Goal: Task Accomplishment & Management: Manage account settings

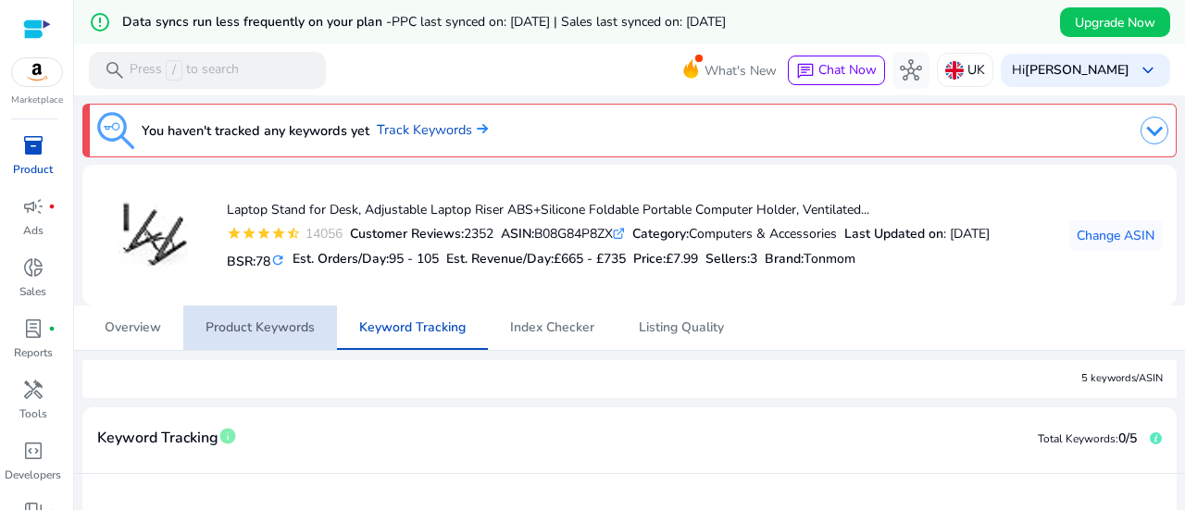
click at [302, 318] on span "Product Keywords" at bounding box center [260, 328] width 109 height 44
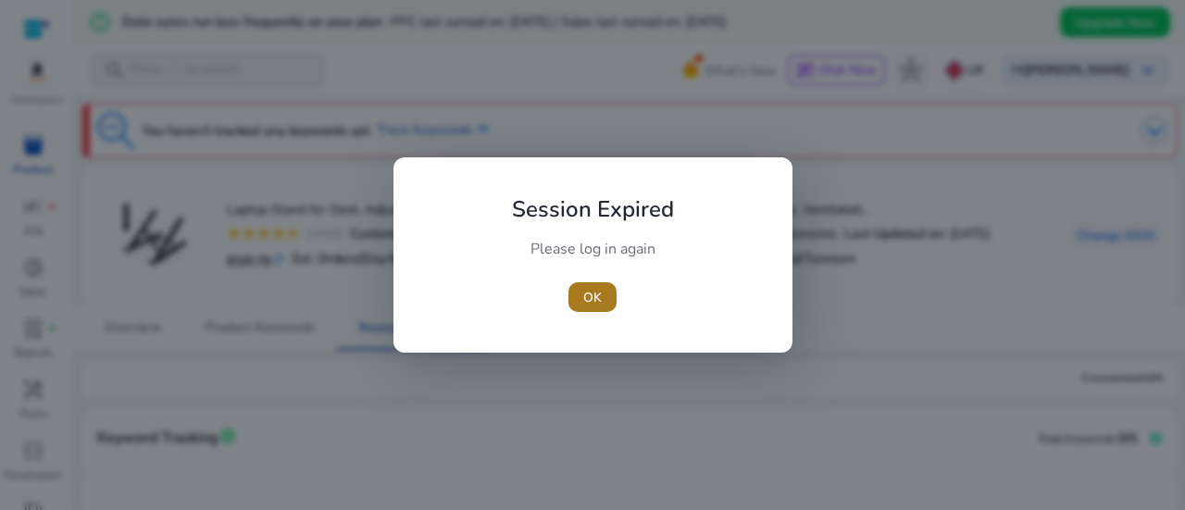
click at [604, 295] on span "button" at bounding box center [593, 297] width 48 height 44
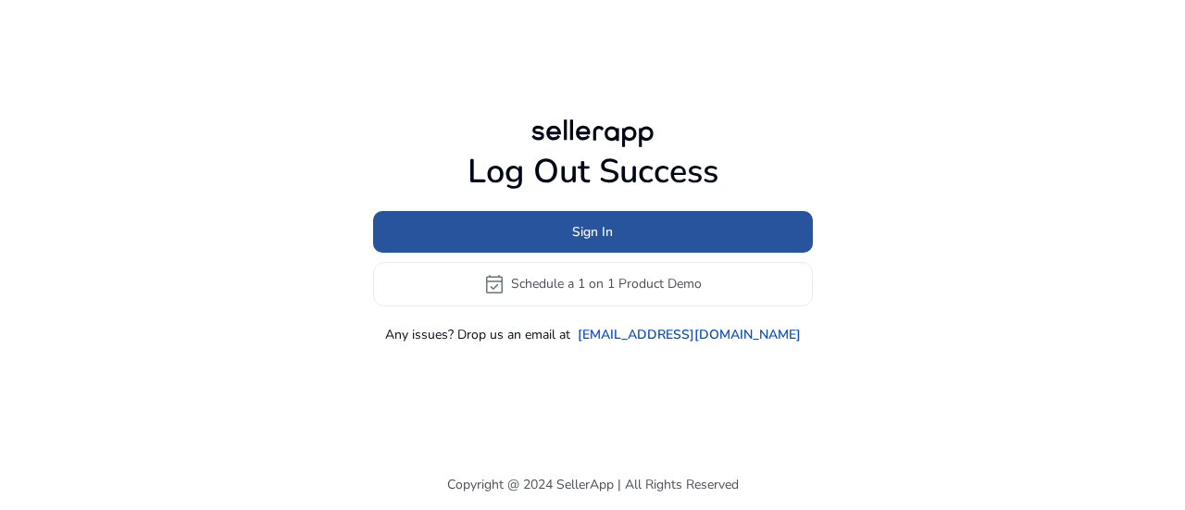
click at [554, 222] on span at bounding box center [593, 231] width 440 height 44
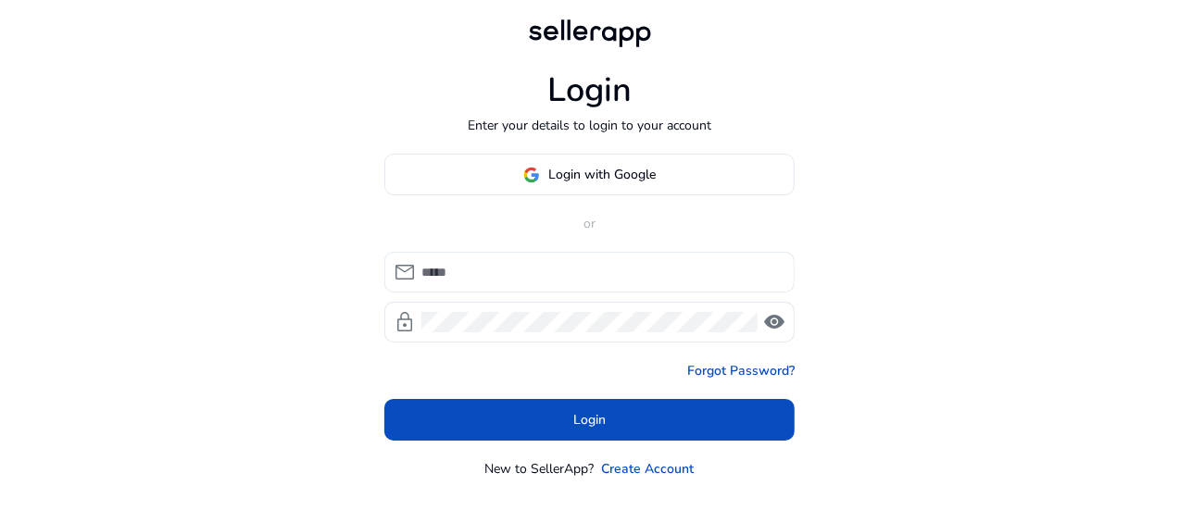
click at [533, 286] on div at bounding box center [600, 272] width 358 height 41
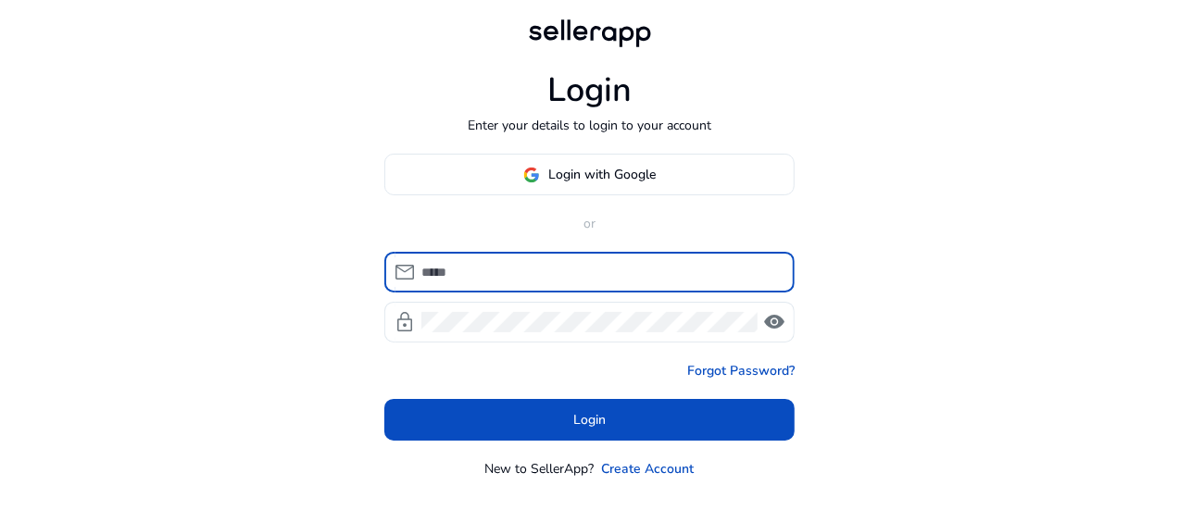
click at [532, 277] on input at bounding box center [600, 272] width 358 height 20
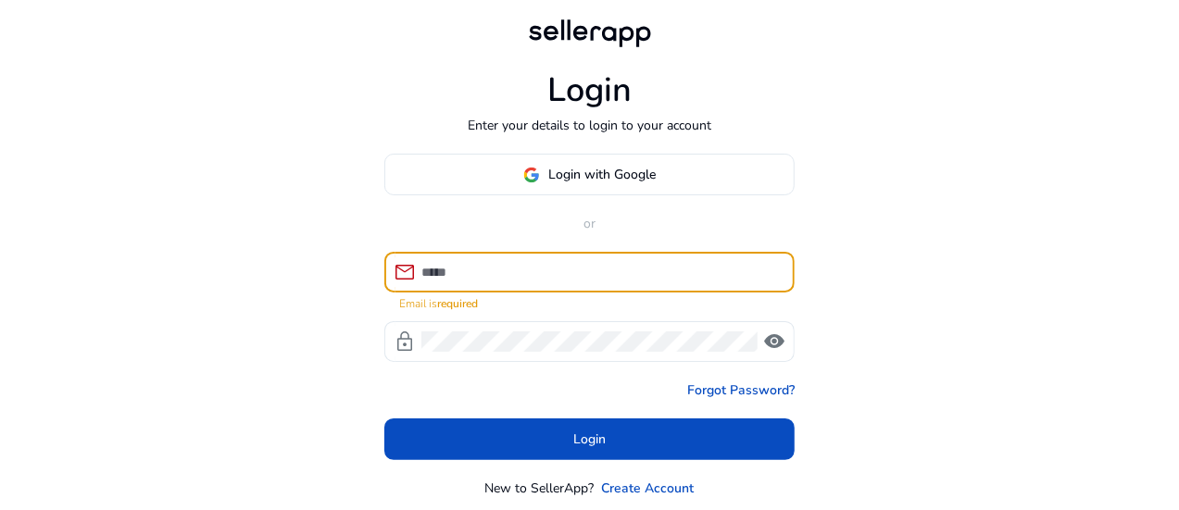
type input "**********"
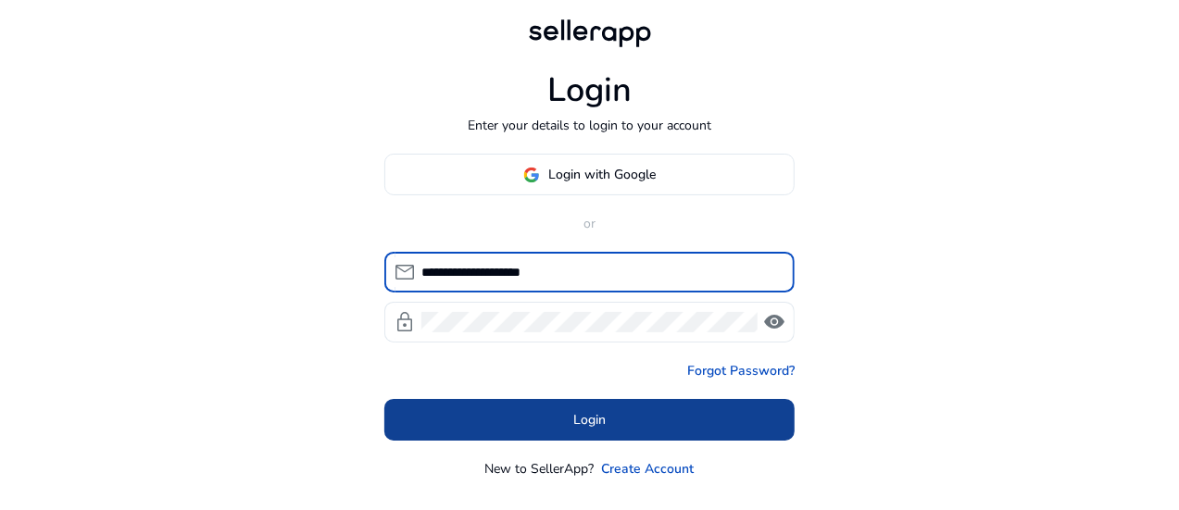
click at [589, 423] on span "Login" at bounding box center [589, 419] width 32 height 19
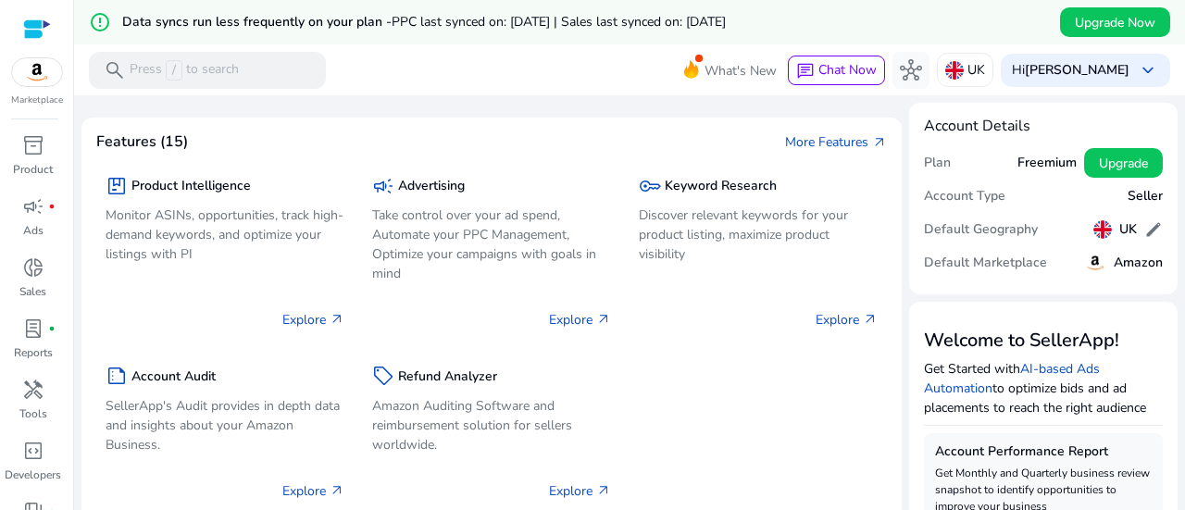
click at [30, 85] on img at bounding box center [37, 72] width 50 height 28
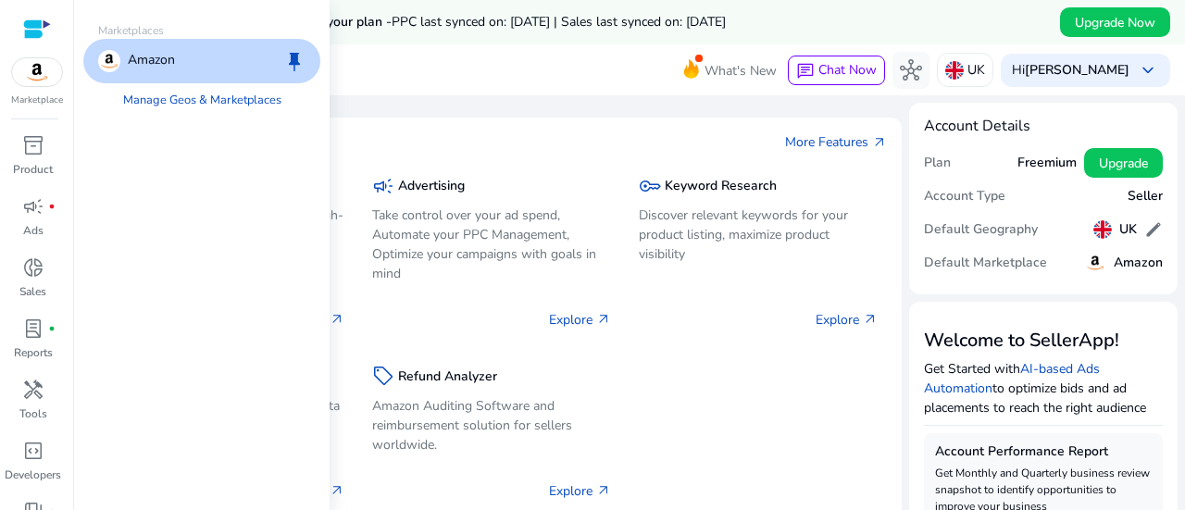
click at [159, 57] on p "Amazon" at bounding box center [151, 61] width 47 height 22
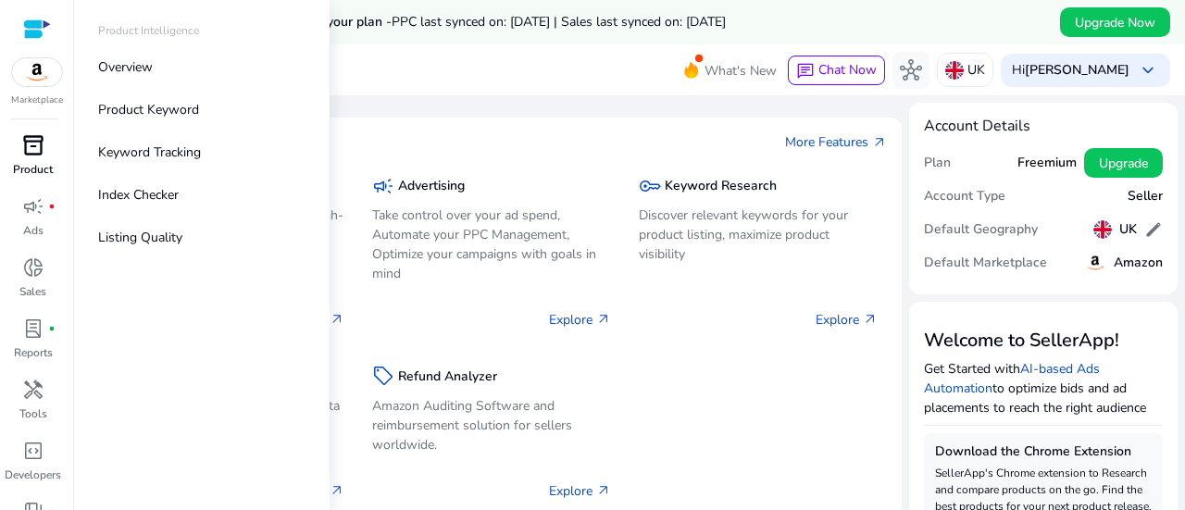
click at [33, 157] on span "inventory_2" at bounding box center [33, 145] width 22 height 22
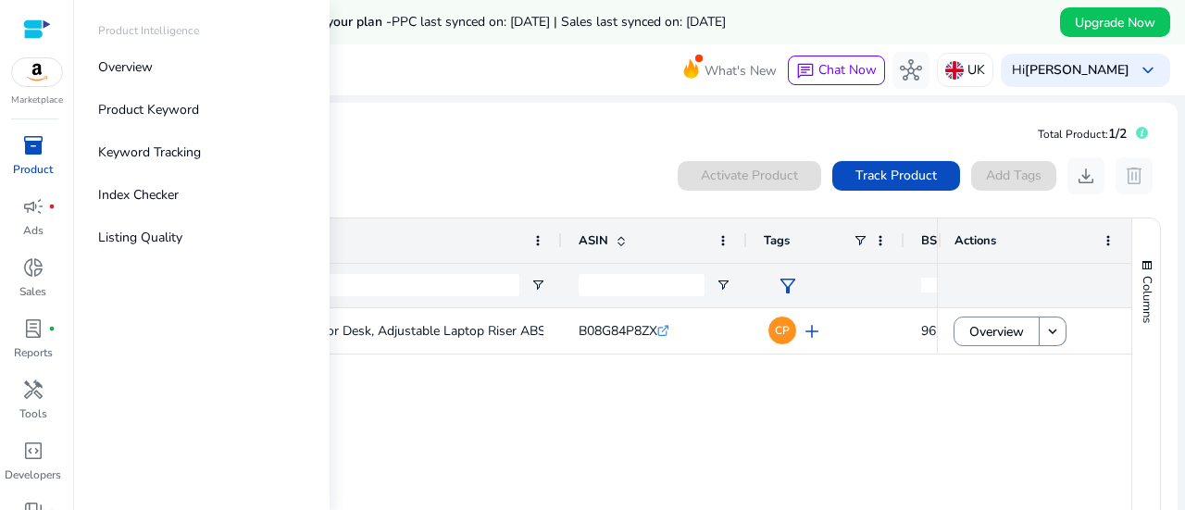
click at [995, 433] on div "Laptop Stand for Desk, Adjustable Laptop Riser ABS+Silicone Foldable... B08G84P…" at bounding box center [615, 436] width 1033 height 256
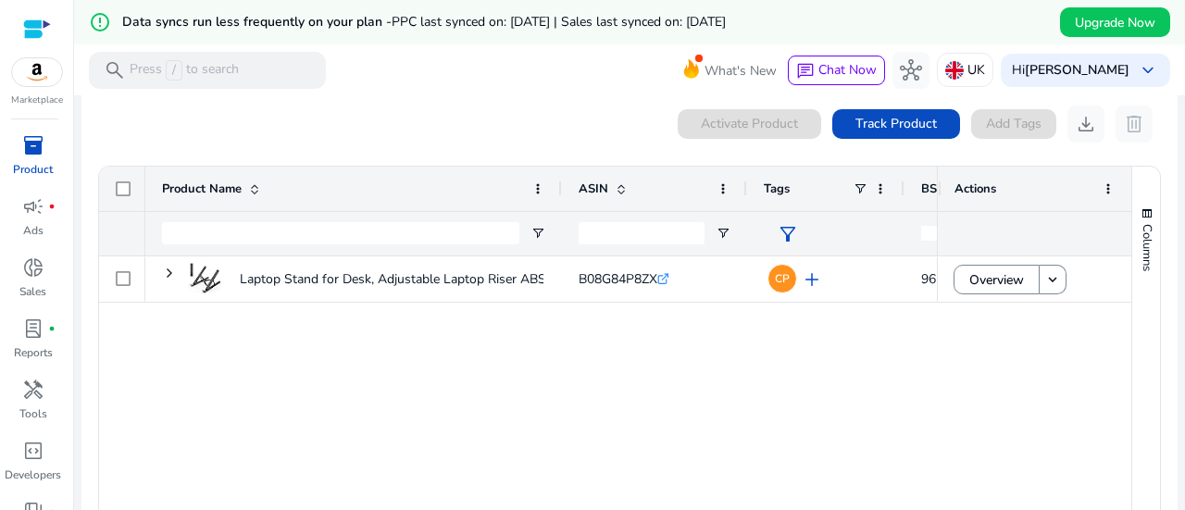
scroll to position [55, 0]
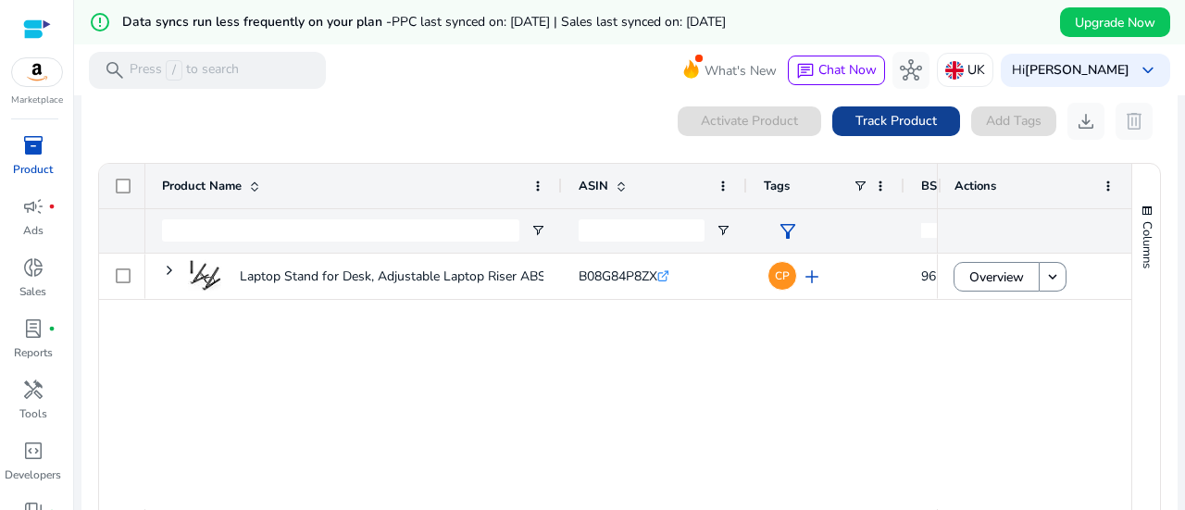
click at [913, 125] on span "Track Product" at bounding box center [897, 120] width 82 height 19
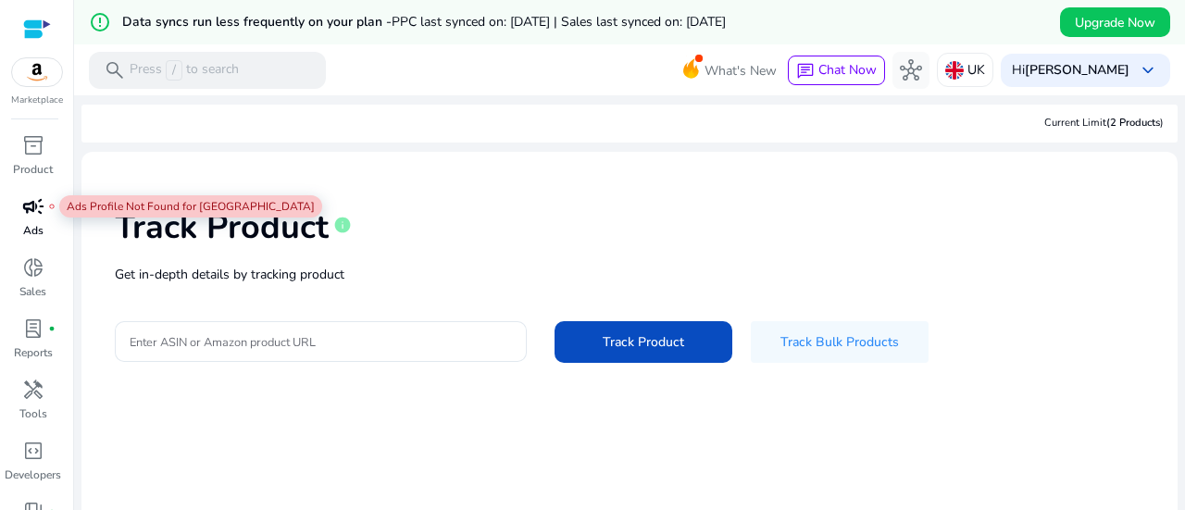
click at [37, 214] on span "campaign" at bounding box center [33, 206] width 22 height 22
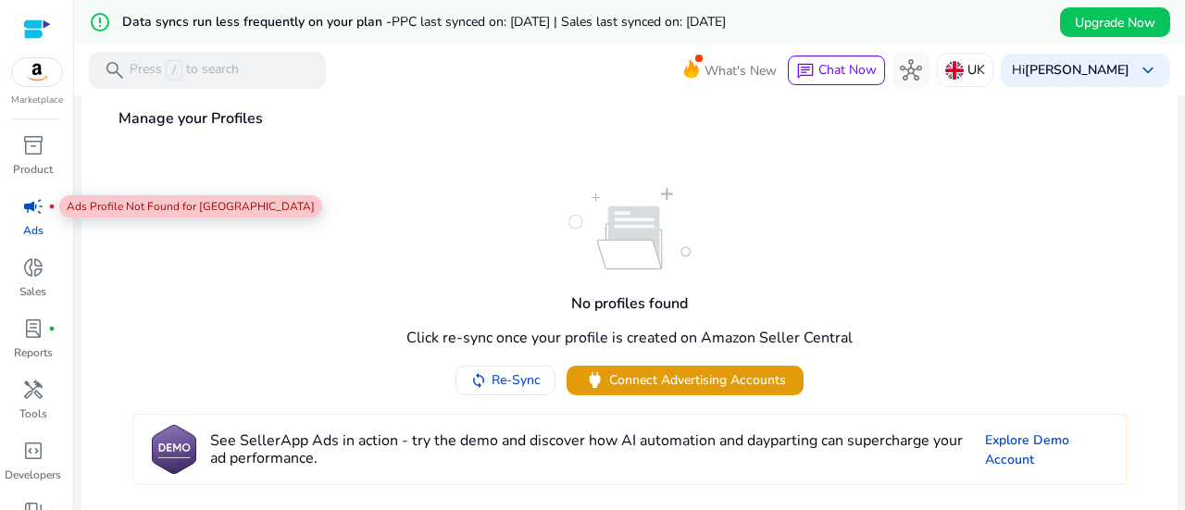
scroll to position [44, 0]
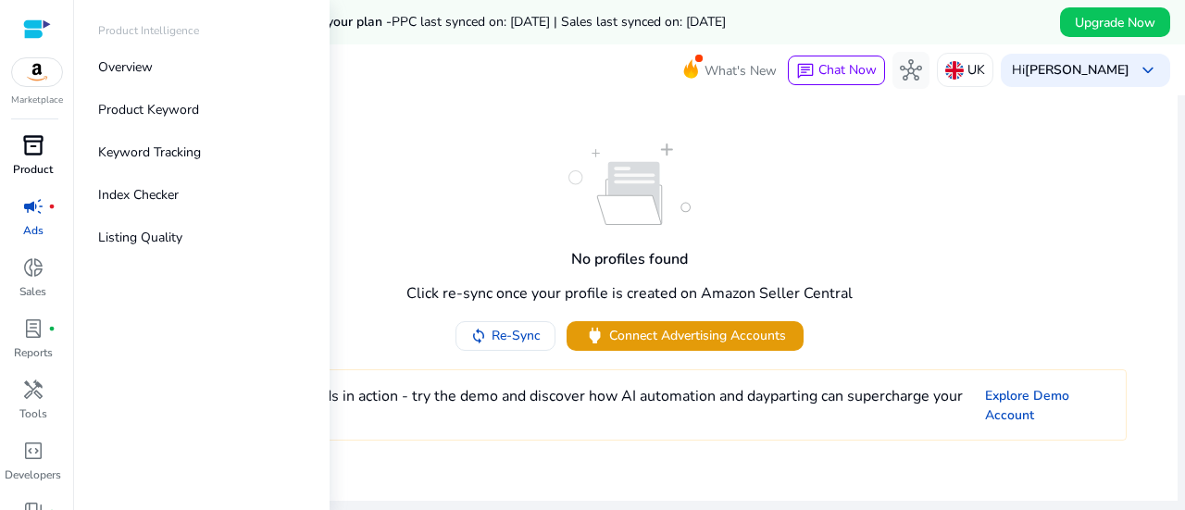
click at [28, 145] on span "inventory_2" at bounding box center [33, 145] width 22 height 22
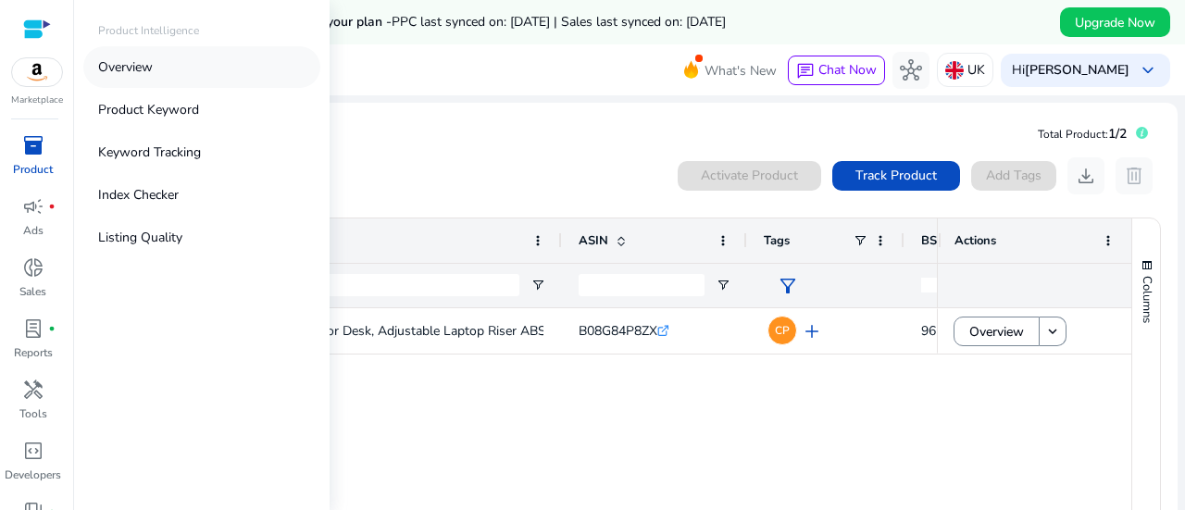
click at [122, 65] on p "Overview" at bounding box center [125, 66] width 55 height 19
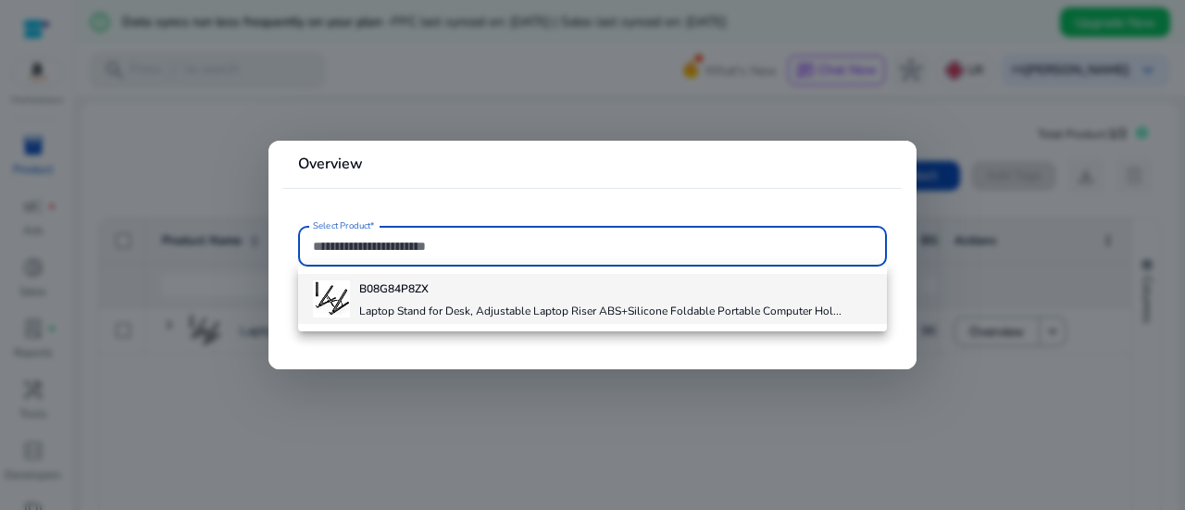
click at [388, 282] on b "B08G84P8ZX" at bounding box center [393, 289] width 69 height 15
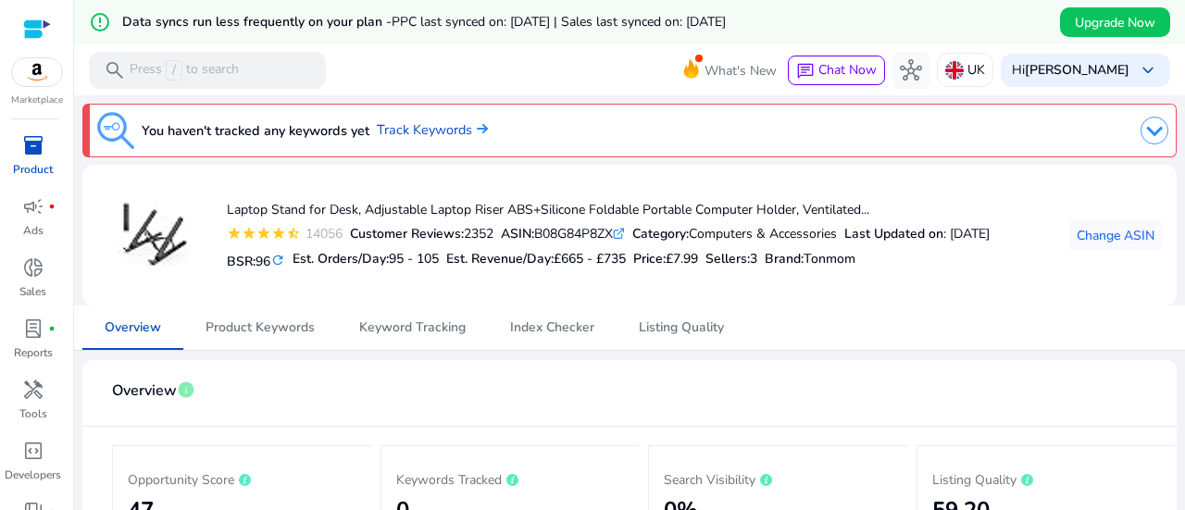
click at [1145, 144] on img at bounding box center [1155, 131] width 28 height 28
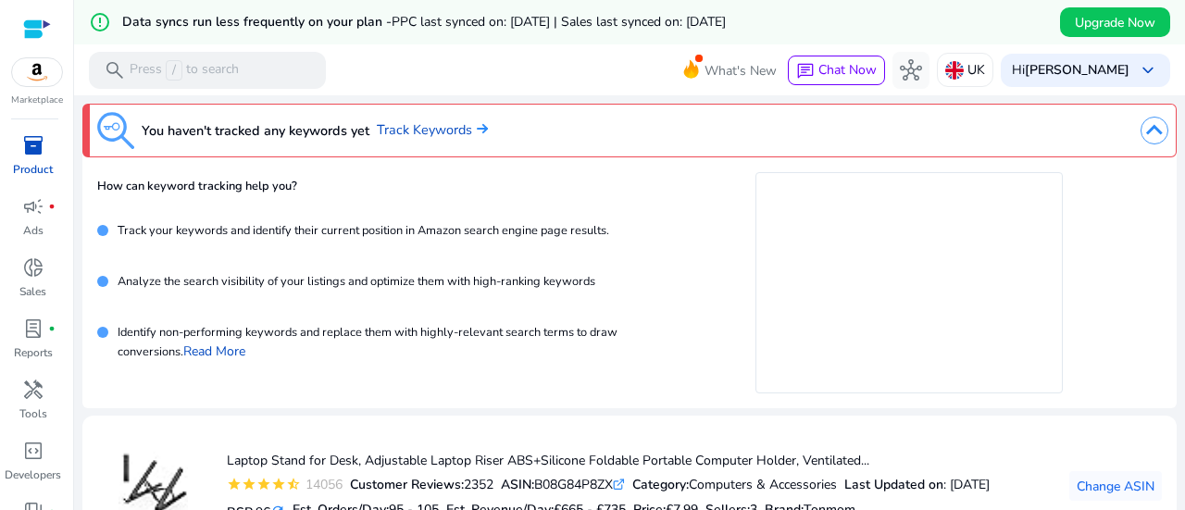
click at [1156, 133] on img at bounding box center [1155, 131] width 28 height 28
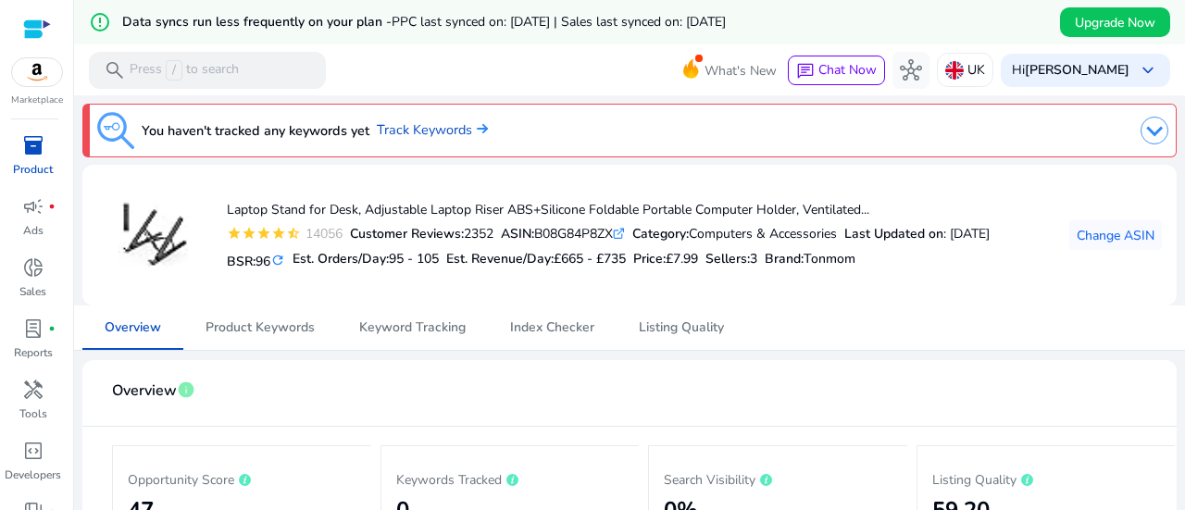
click at [50, 91] on div "Marketplace" at bounding box center [36, 53] width 73 height 107
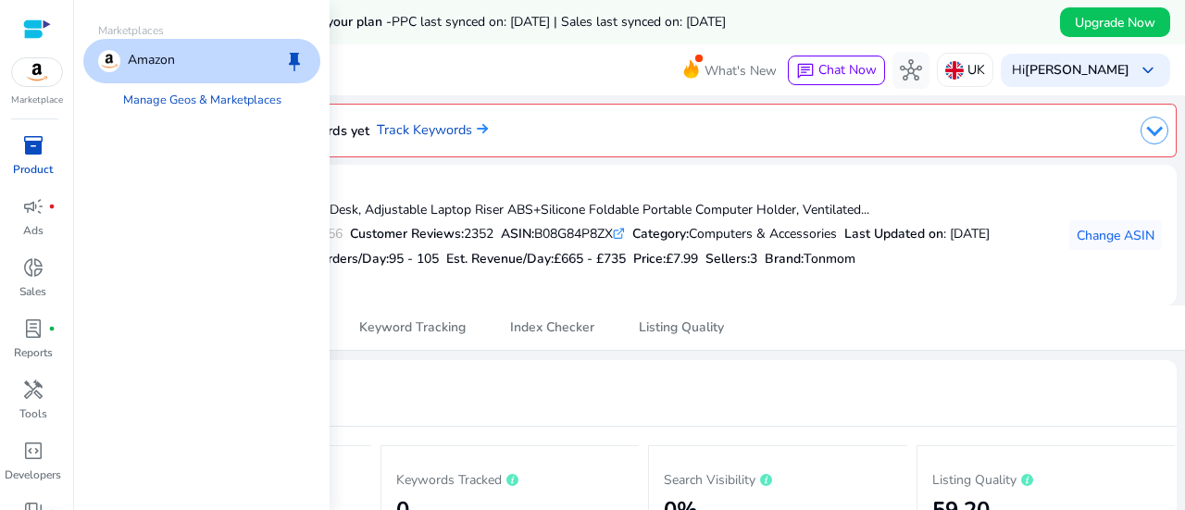
click at [41, 68] on img at bounding box center [37, 72] width 50 height 28
click at [193, 101] on link "Manage Geos & Marketplaces" at bounding box center [202, 99] width 188 height 33
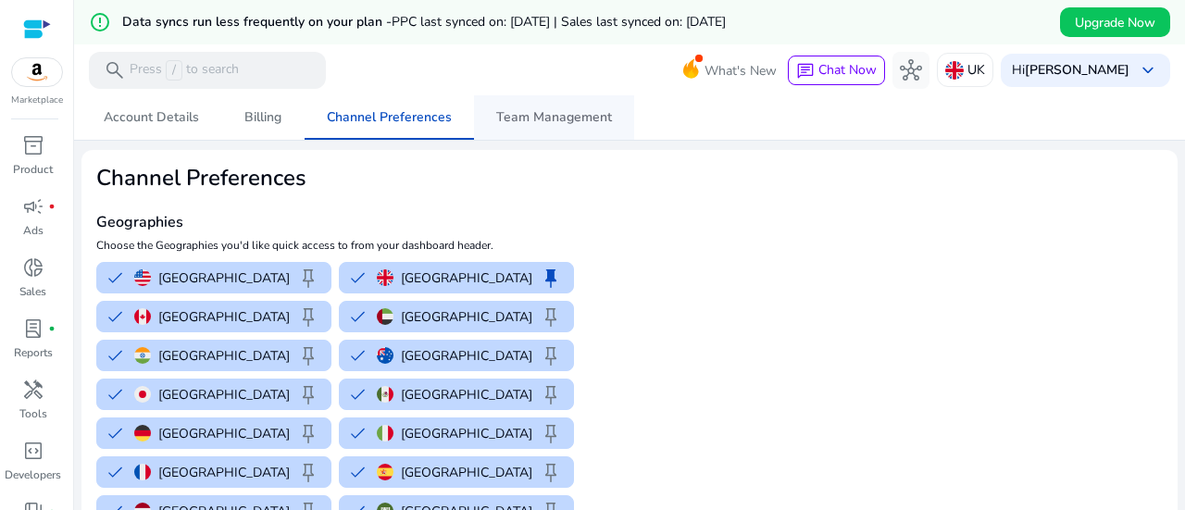
click at [543, 106] on span "Team Management" at bounding box center [554, 117] width 116 height 44
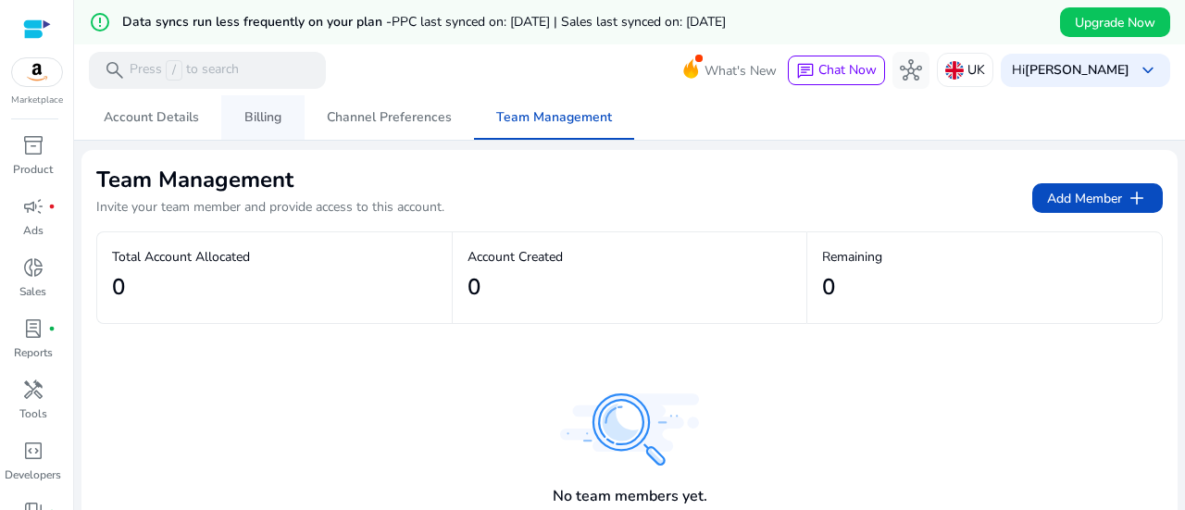
click at [272, 123] on span "Billing" at bounding box center [263, 117] width 37 height 13
click at [157, 126] on span "Account Details" at bounding box center [151, 117] width 95 height 44
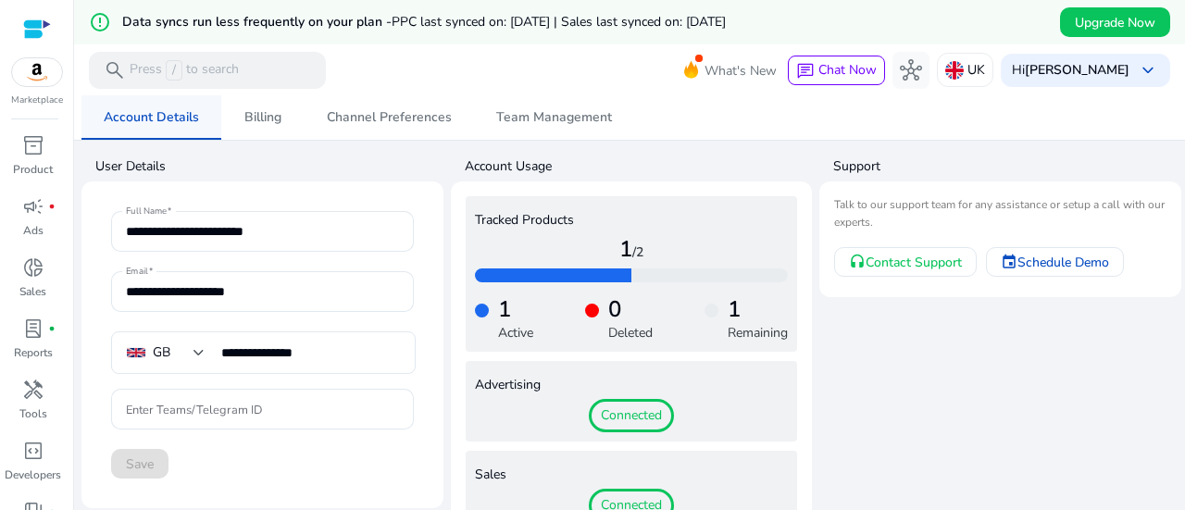
scroll to position [44, 0]
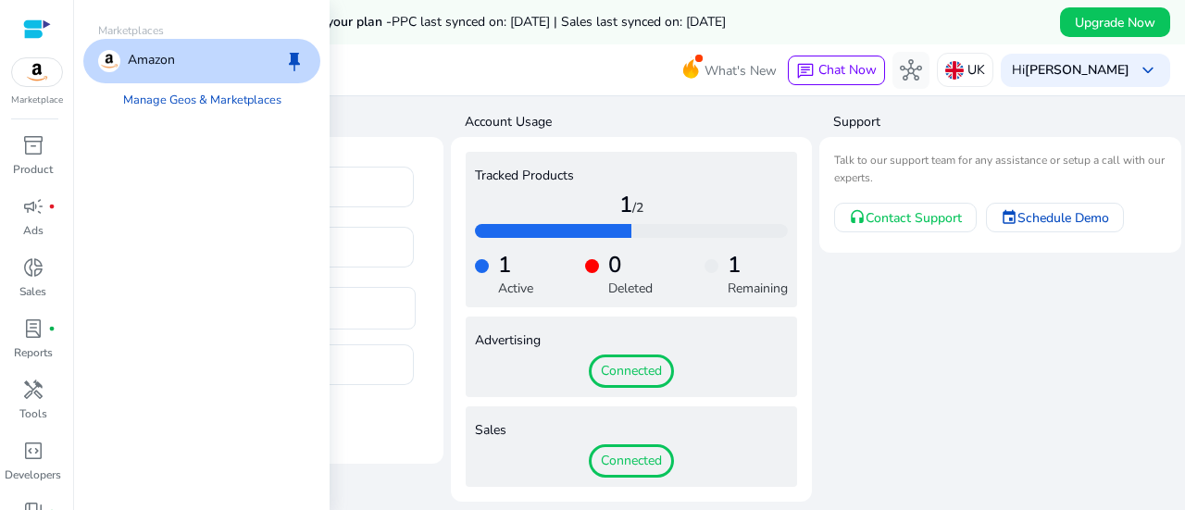
click at [52, 66] on img at bounding box center [37, 72] width 50 height 28
click at [182, 99] on link "Manage Geos & Marketplaces" at bounding box center [202, 99] width 188 height 33
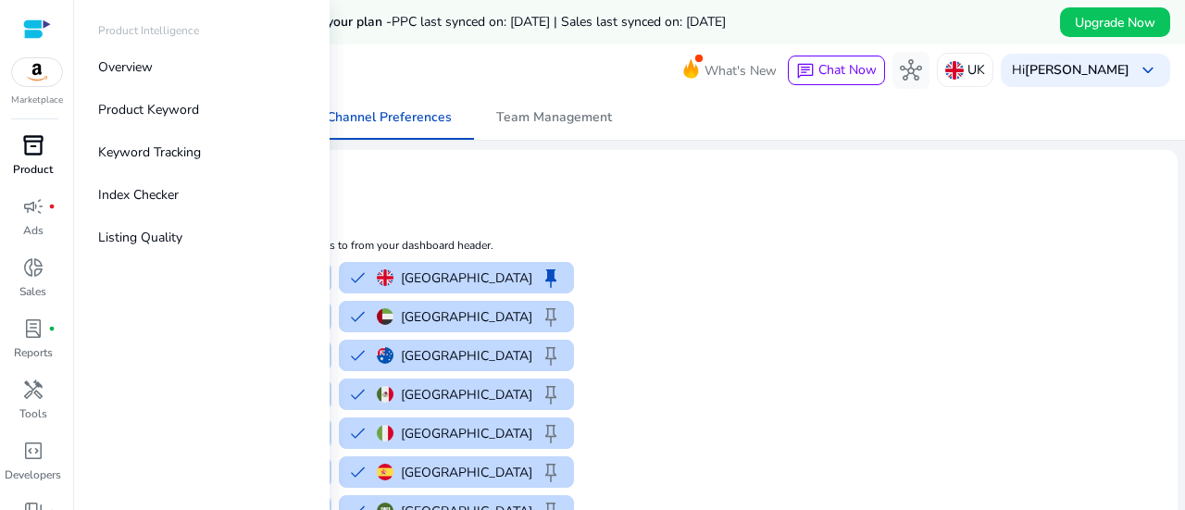
click at [33, 158] on div "inventory_2" at bounding box center [33, 146] width 52 height 30
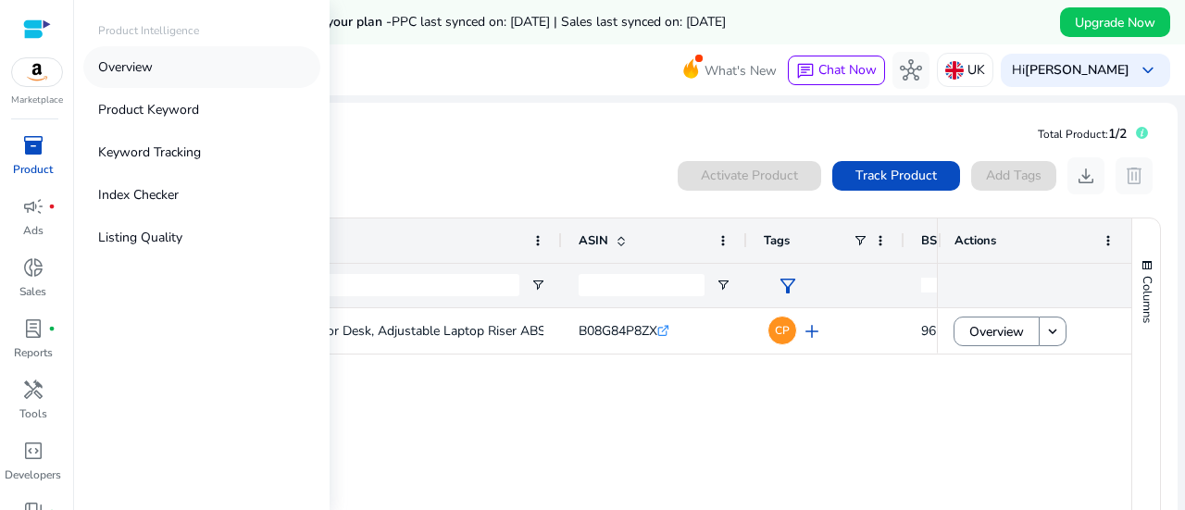
click at [122, 71] on p "Overview" at bounding box center [125, 66] width 55 height 19
